Goal: Task Accomplishment & Management: Use online tool/utility

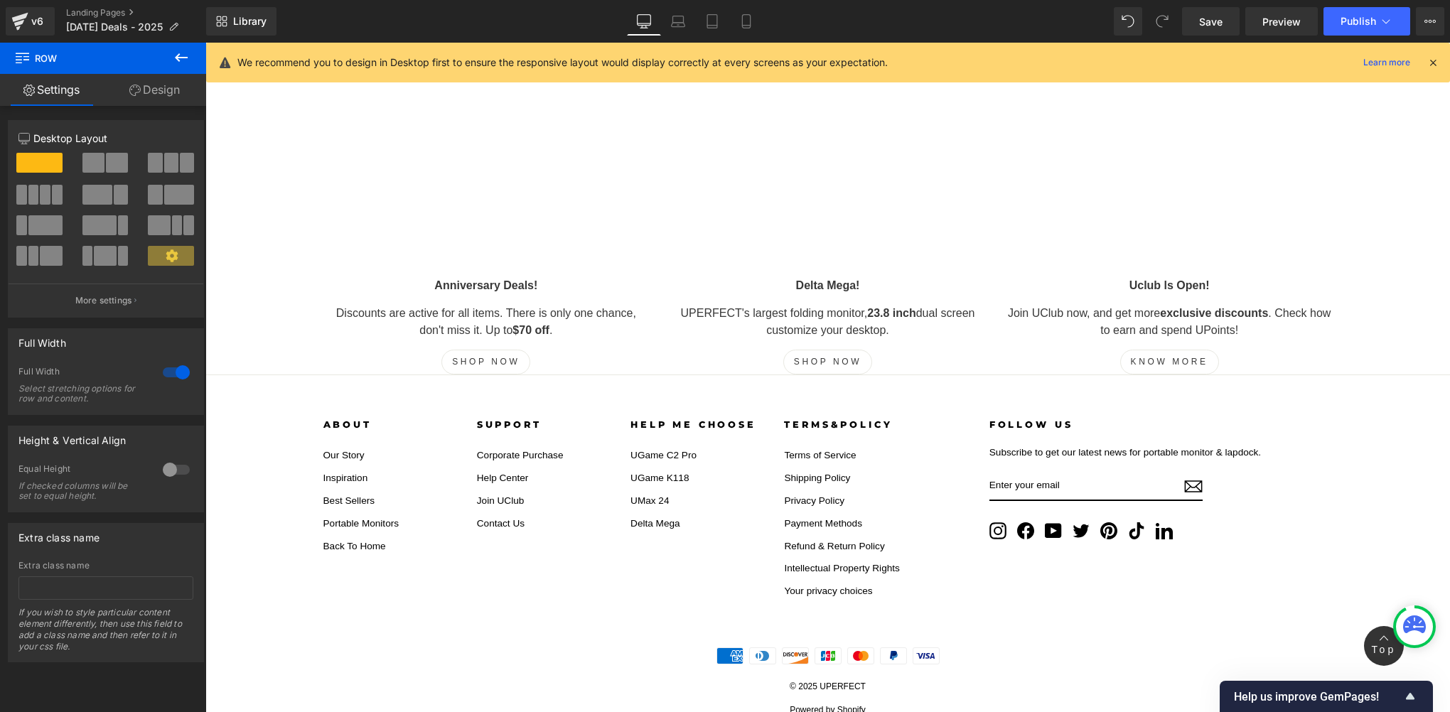
scroll to position [9046, 0]
click at [1232, 26] on link "Save" at bounding box center [1211, 21] width 58 height 28
click at [1434, 64] on icon at bounding box center [1433, 62] width 13 height 13
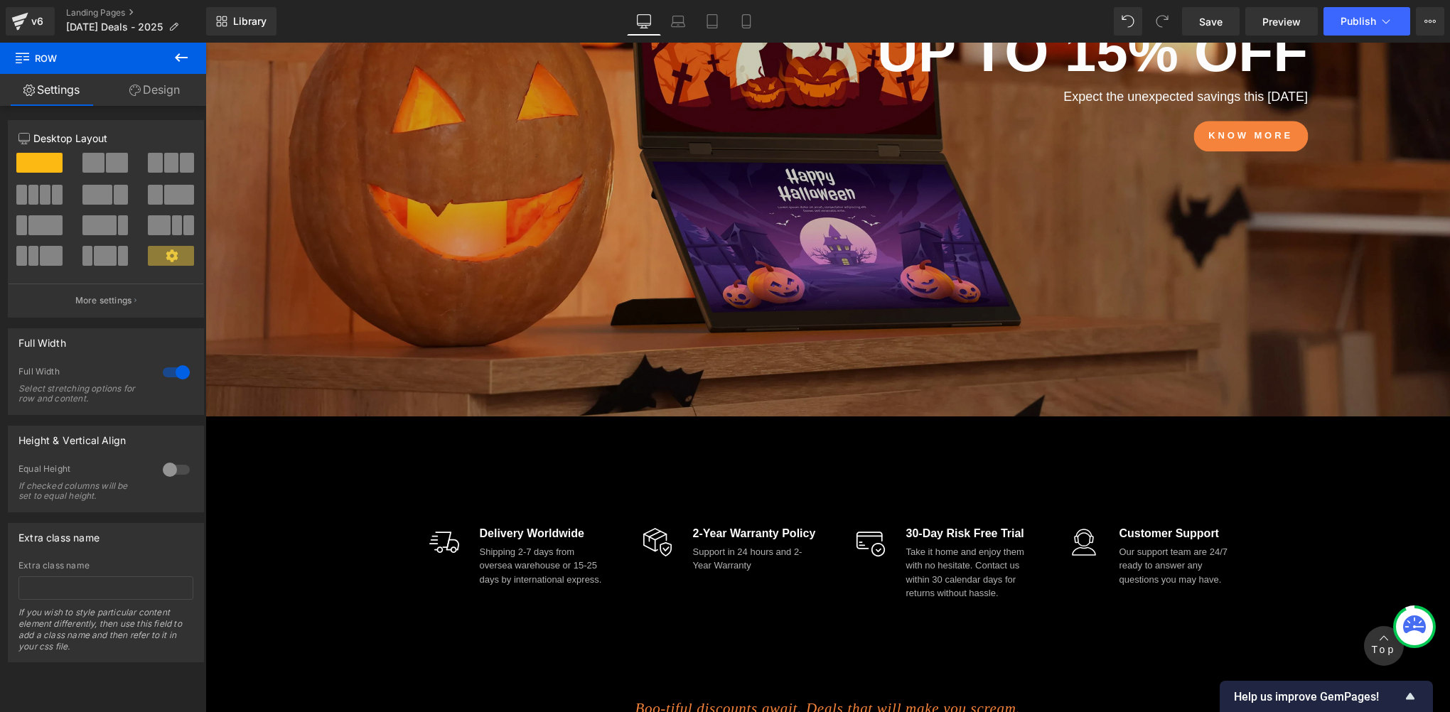
scroll to position [0, 0]
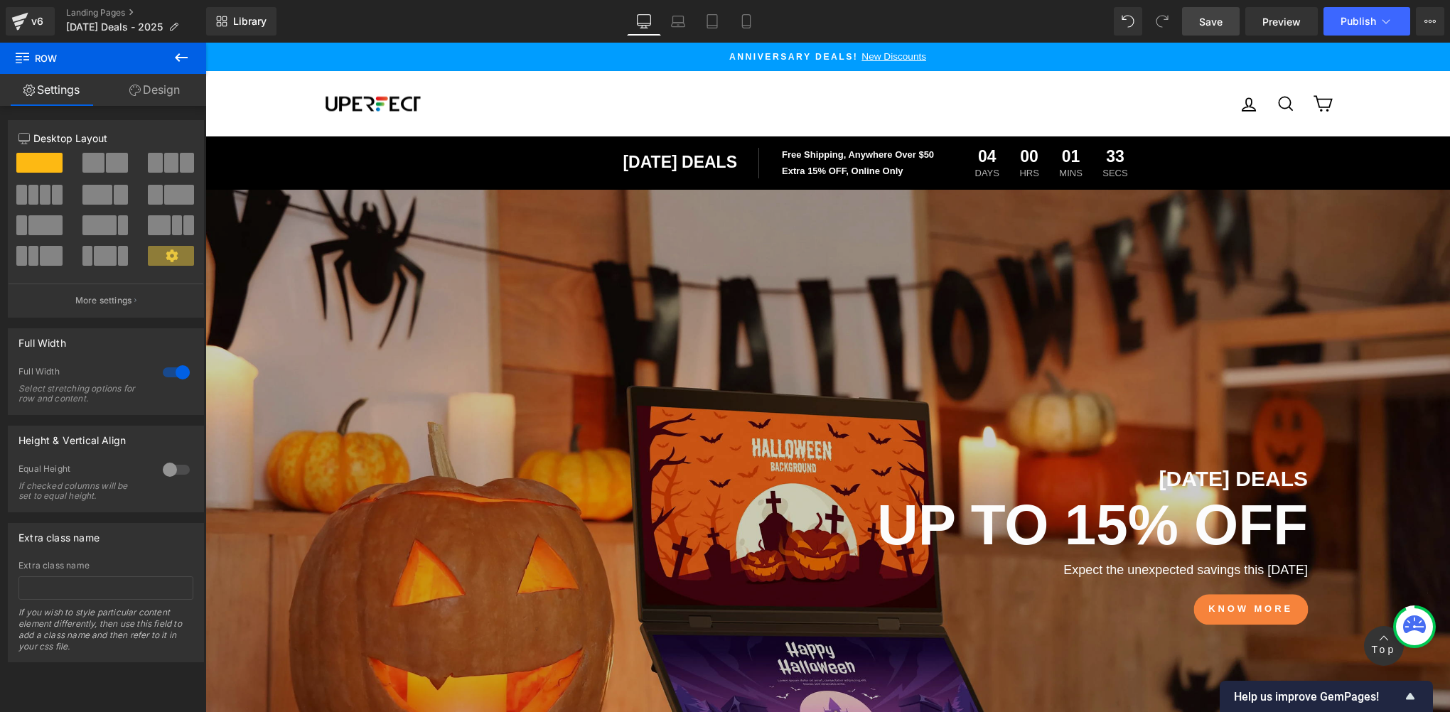
click at [1214, 16] on span "Save" at bounding box center [1210, 21] width 23 height 15
click at [1192, 16] on link "Save" at bounding box center [1211, 21] width 58 height 28
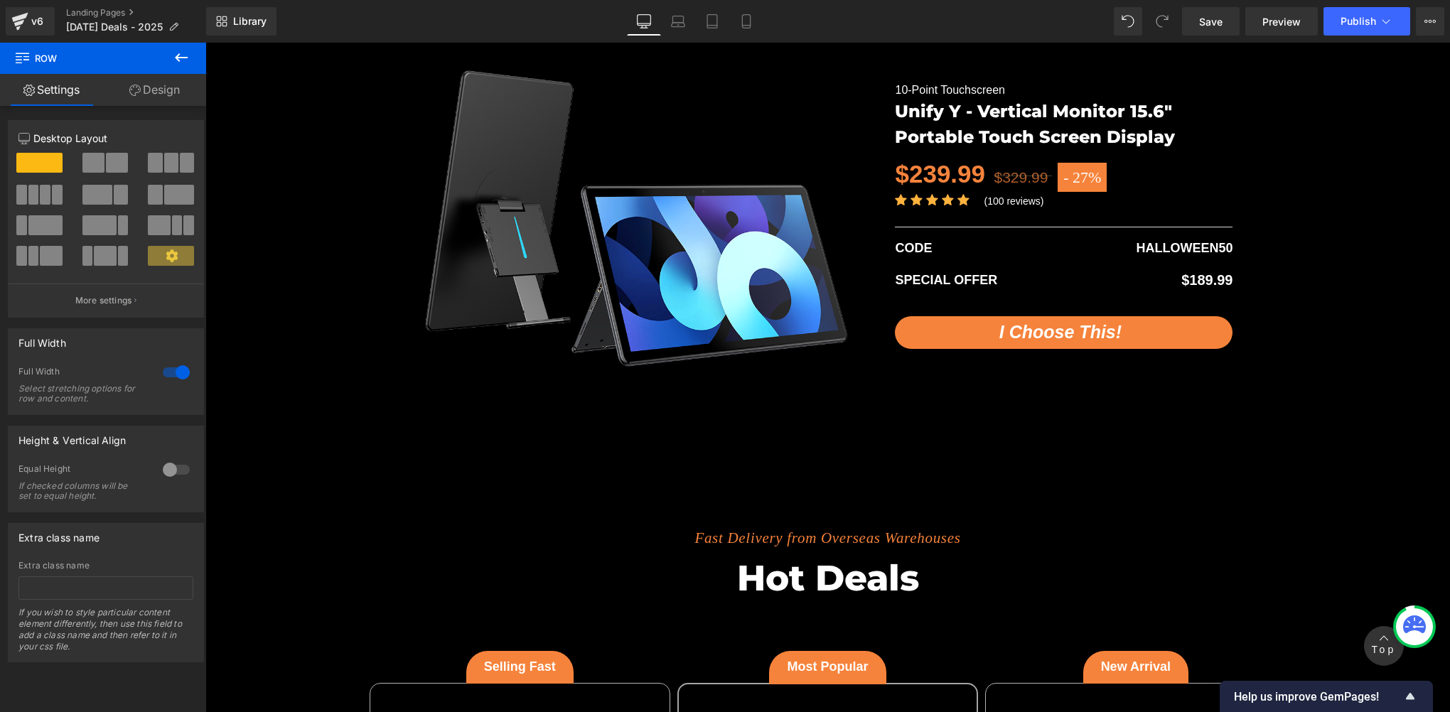
scroll to position [3317, 0]
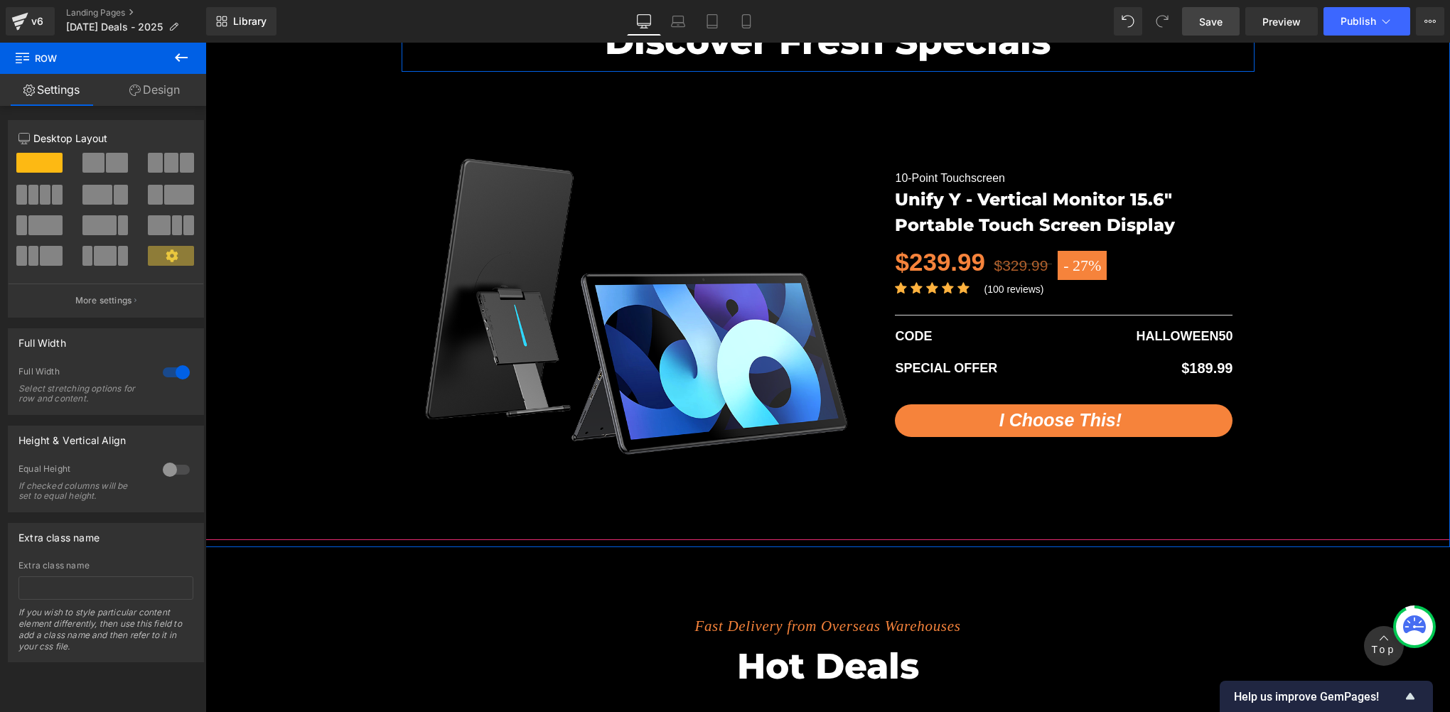
click at [1214, 22] on span "Save" at bounding box center [1210, 21] width 23 height 15
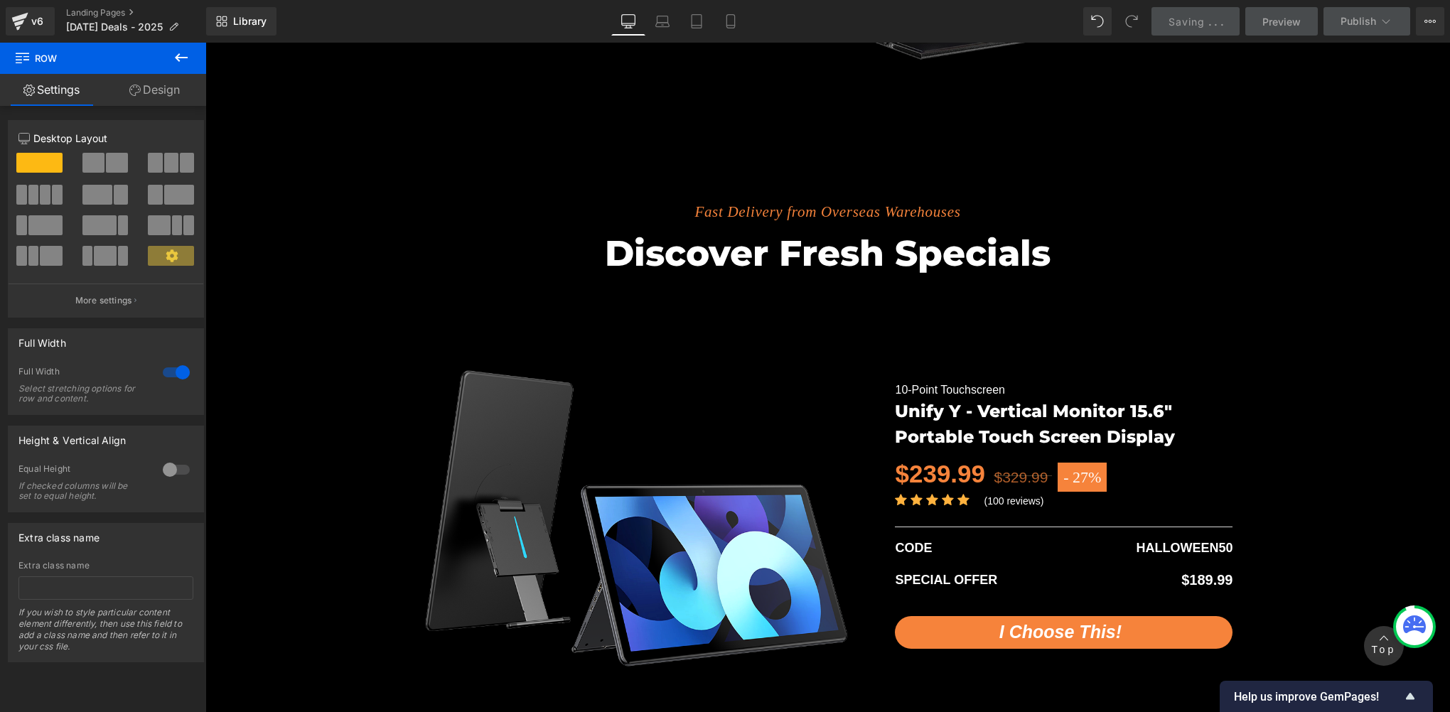
scroll to position [3081, 0]
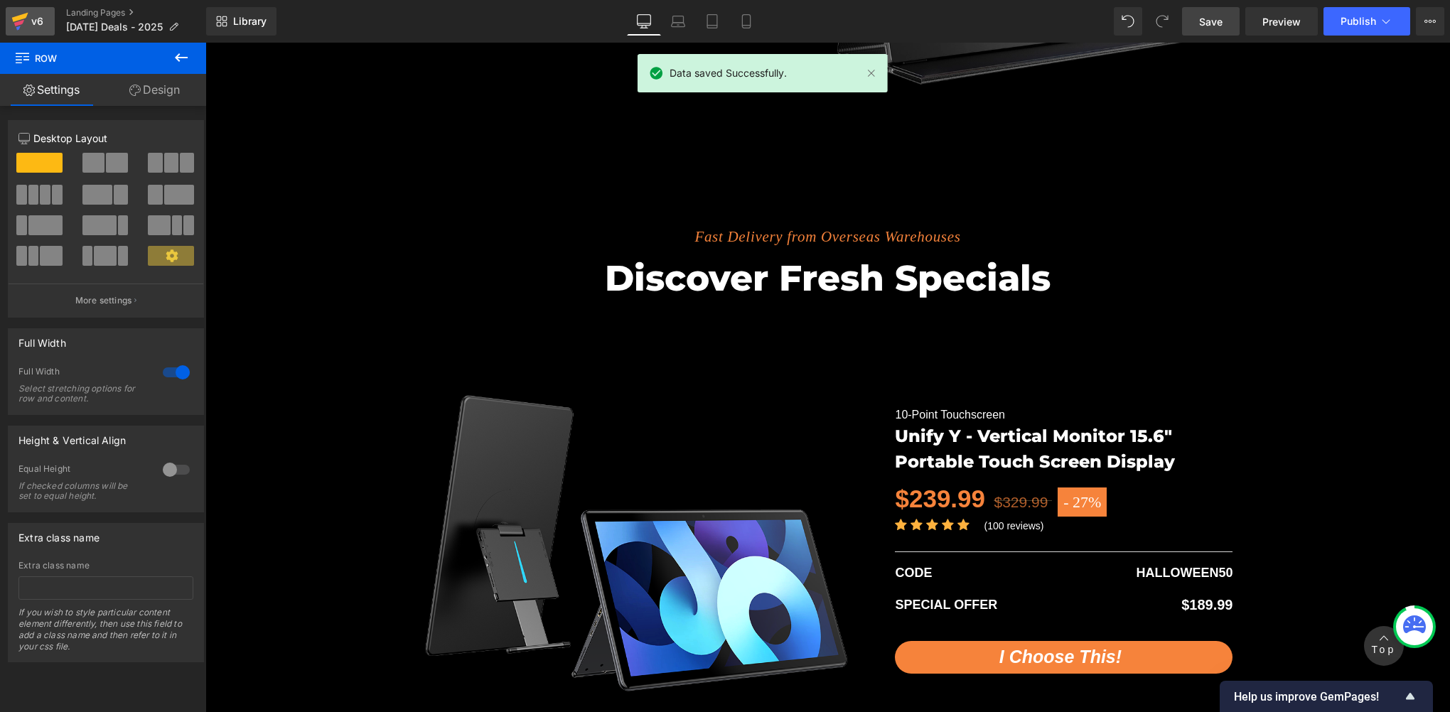
click at [41, 27] on div "v6" at bounding box center [37, 21] width 18 height 18
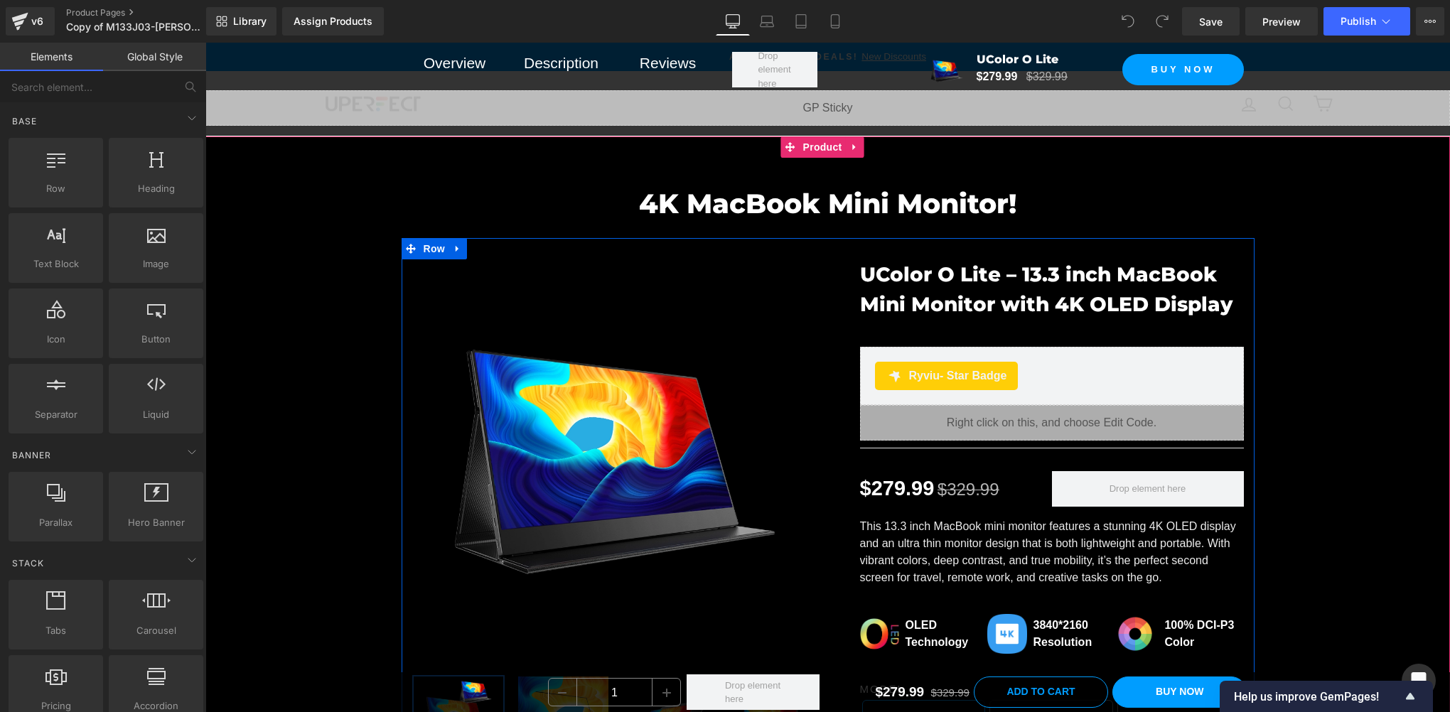
scroll to position [473, 0]
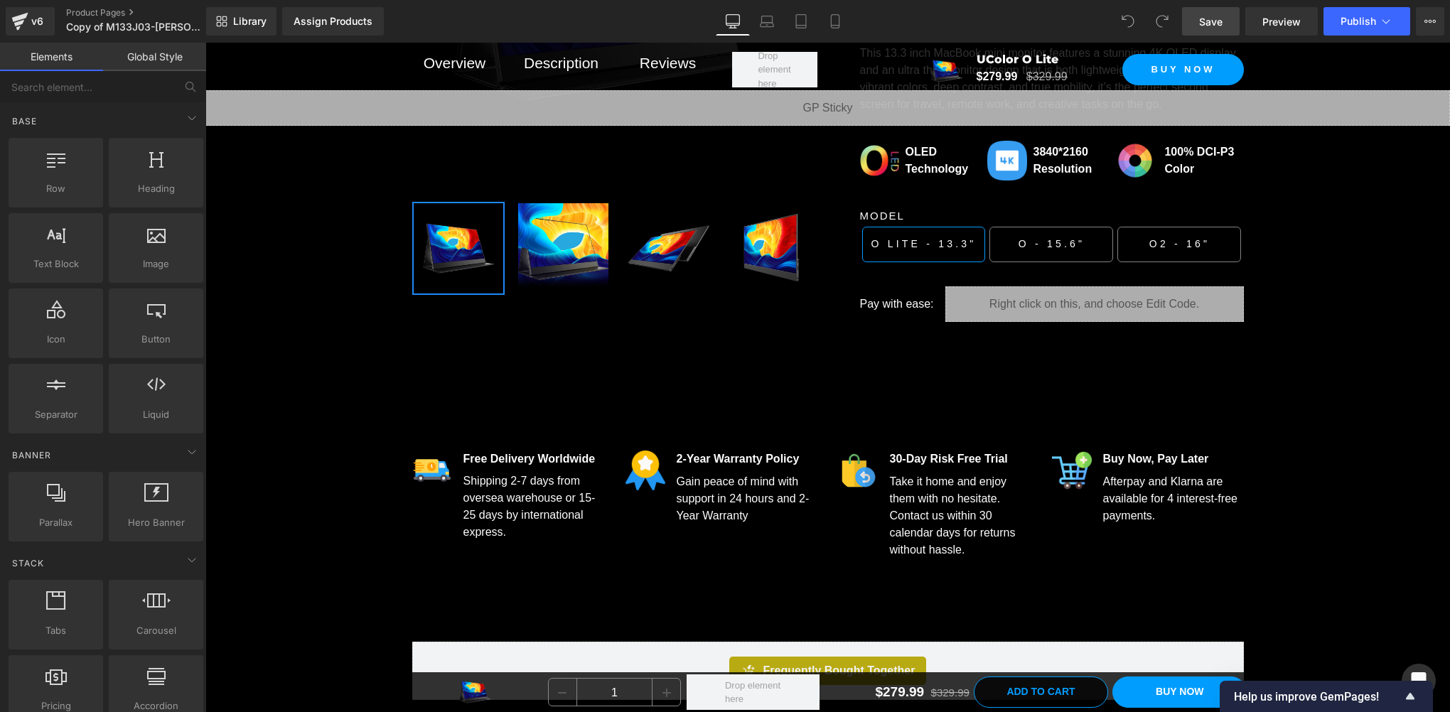
click at [1226, 14] on link "Save" at bounding box center [1211, 21] width 58 height 28
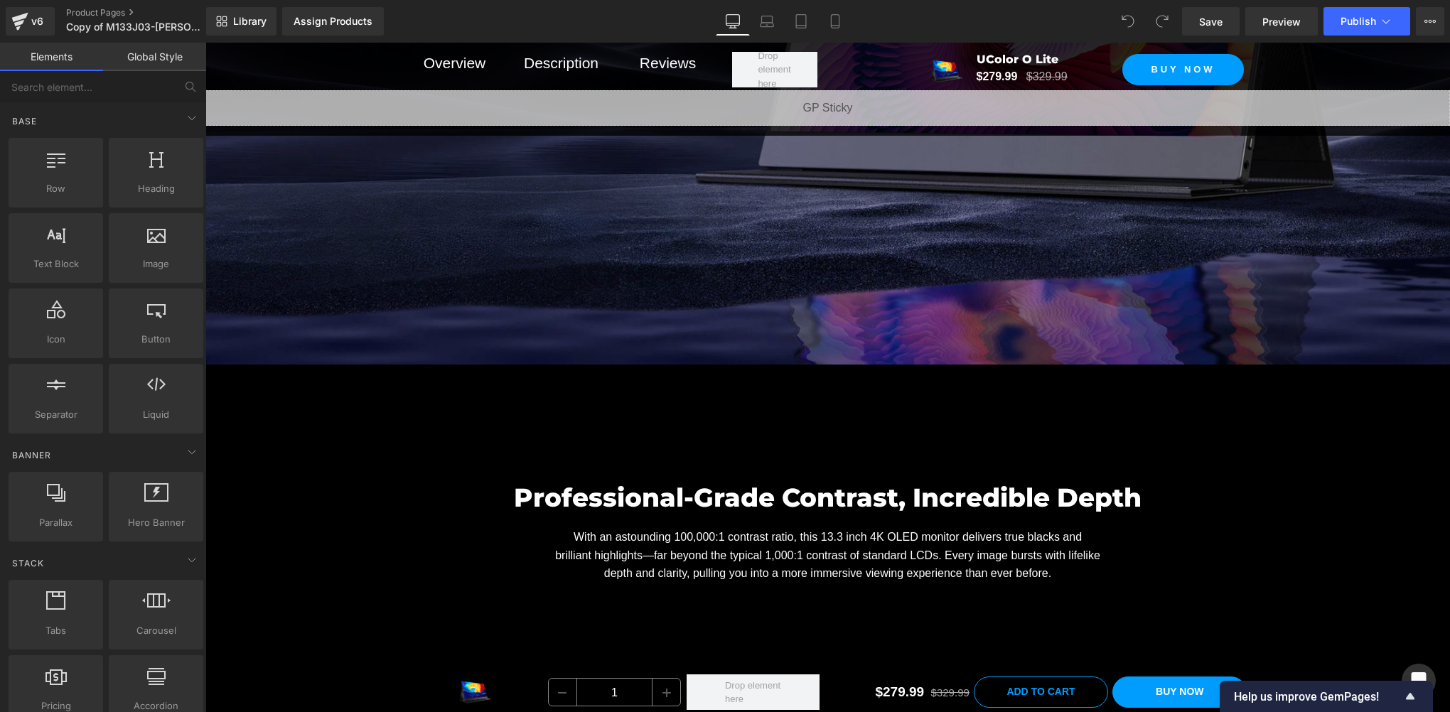
scroll to position [1659, 0]
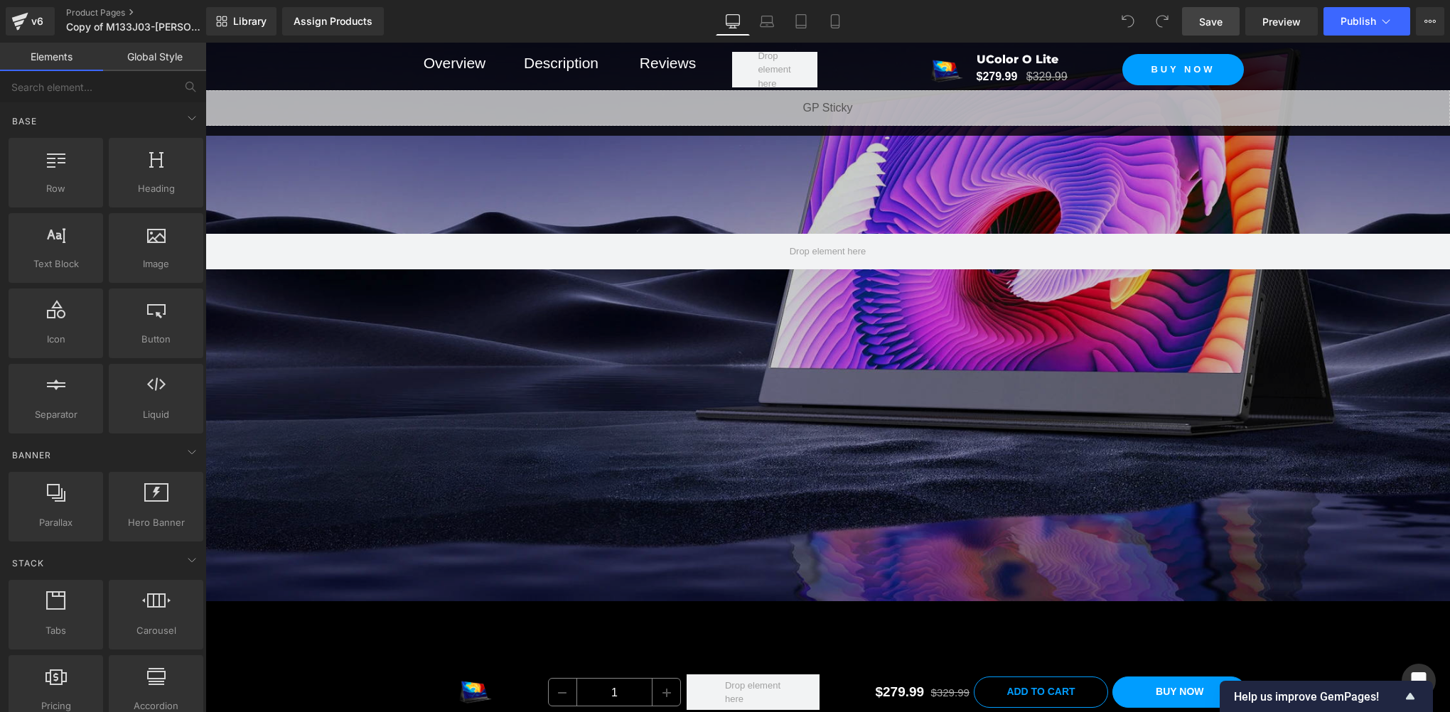
click at [1231, 25] on link "Save" at bounding box center [1211, 21] width 58 height 28
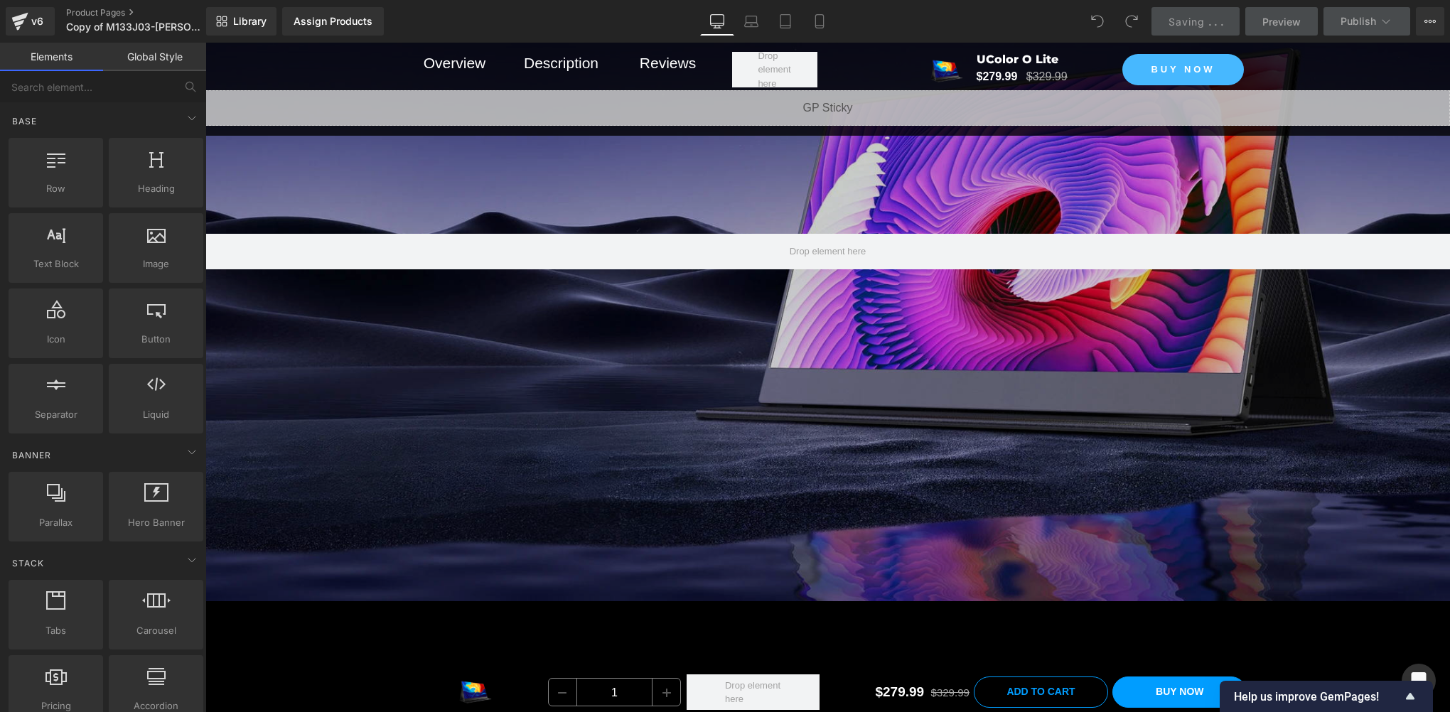
scroll to position [0, 0]
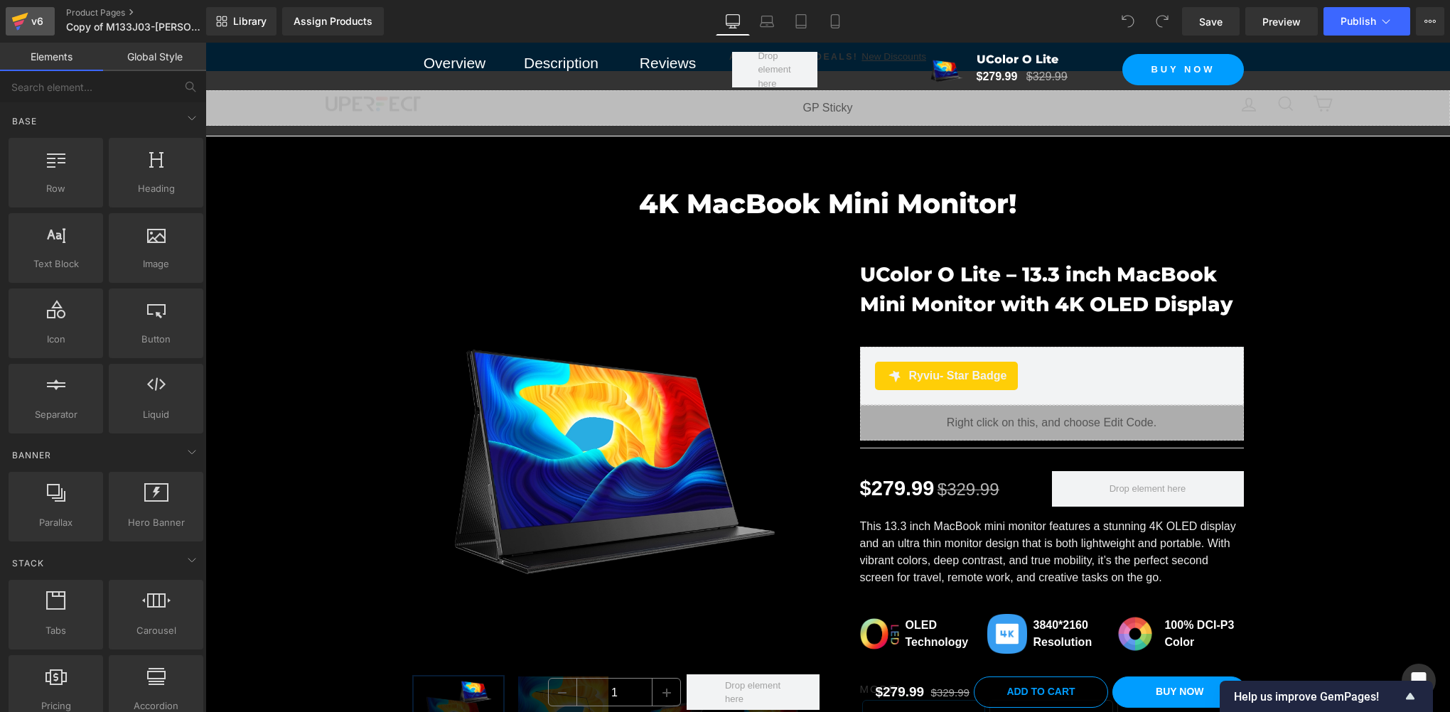
click at [17, 30] on icon at bounding box center [18, 28] width 4 height 4
